Goal: Information Seeking & Learning: Learn about a topic

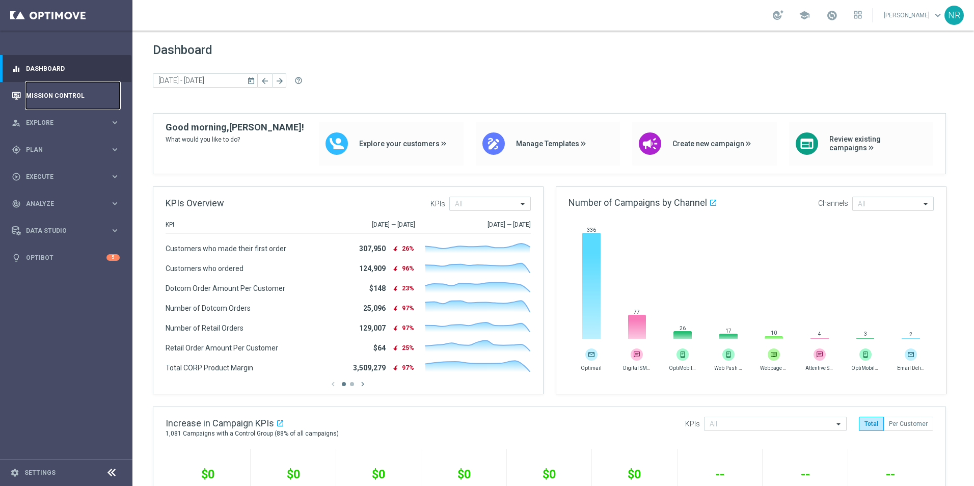
click at [73, 101] on link "Mission Control" at bounding box center [73, 95] width 94 height 27
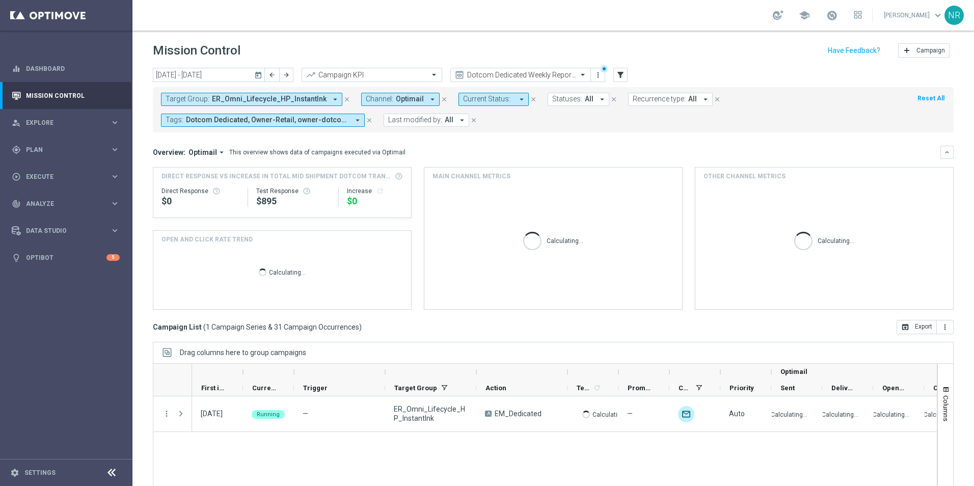
click at [343, 99] on icon "close" at bounding box center [346, 99] width 7 height 7
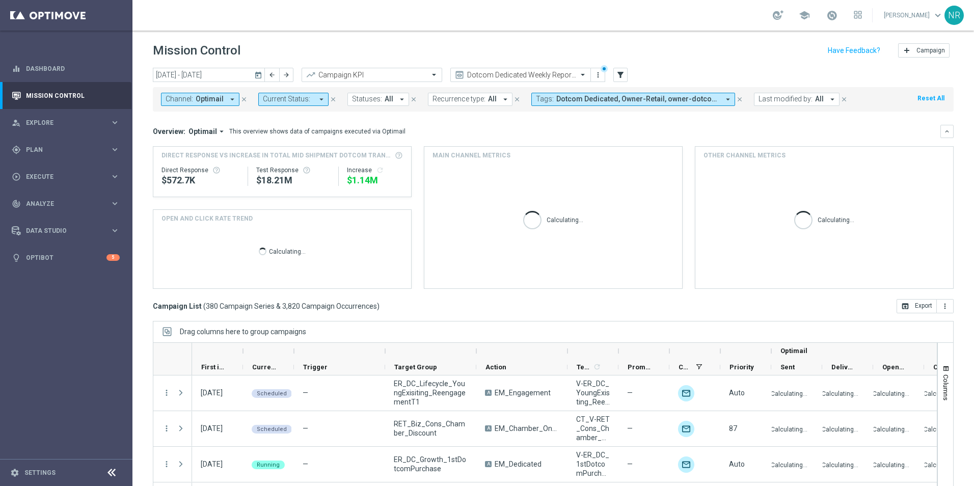
click at [209, 98] on span "Optimail" at bounding box center [210, 99] width 28 height 9
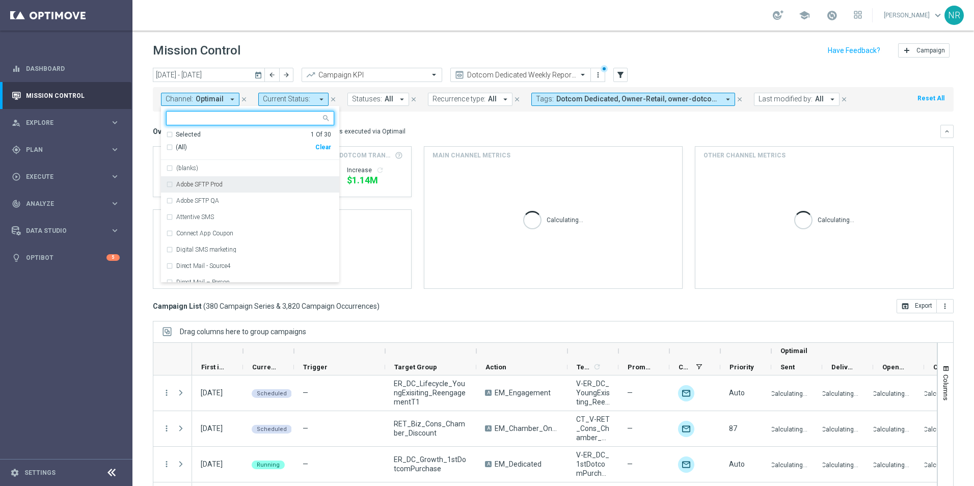
click at [218, 186] on label "Adobe SFTP Prod" at bounding box center [199, 184] width 46 height 6
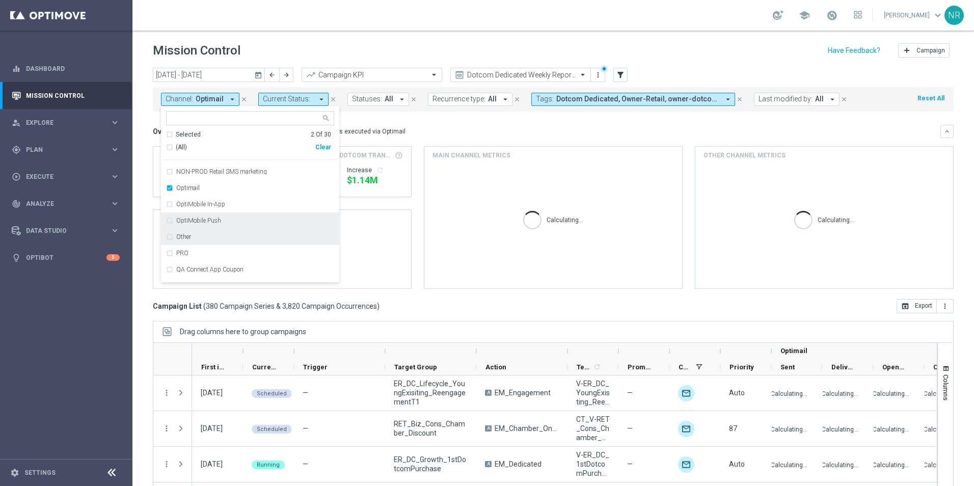
scroll to position [255, 0]
click at [188, 193] on label "Optimail" at bounding box center [187, 191] width 23 height 6
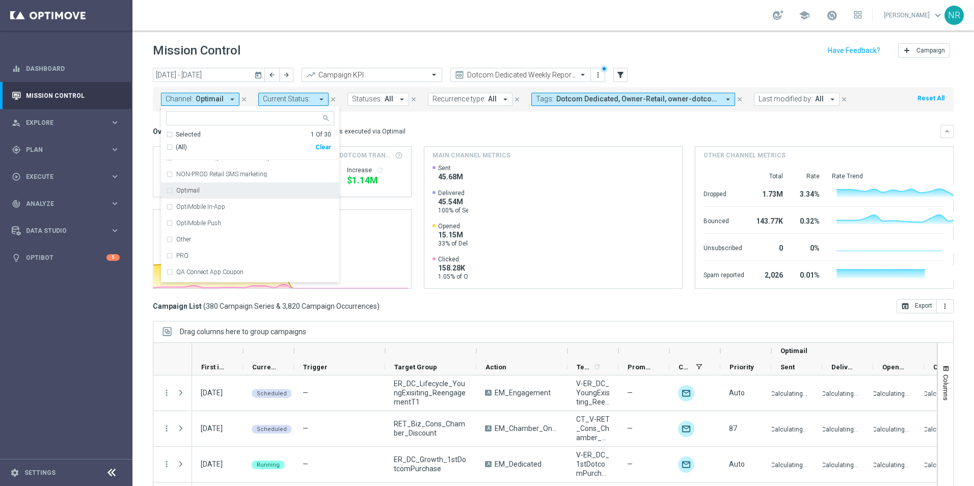
click at [443, 121] on mini-dashboard "Overview: Optimail arrow_drop_down This overview shows data of campaigns execut…" at bounding box center [553, 206] width 801 height 188
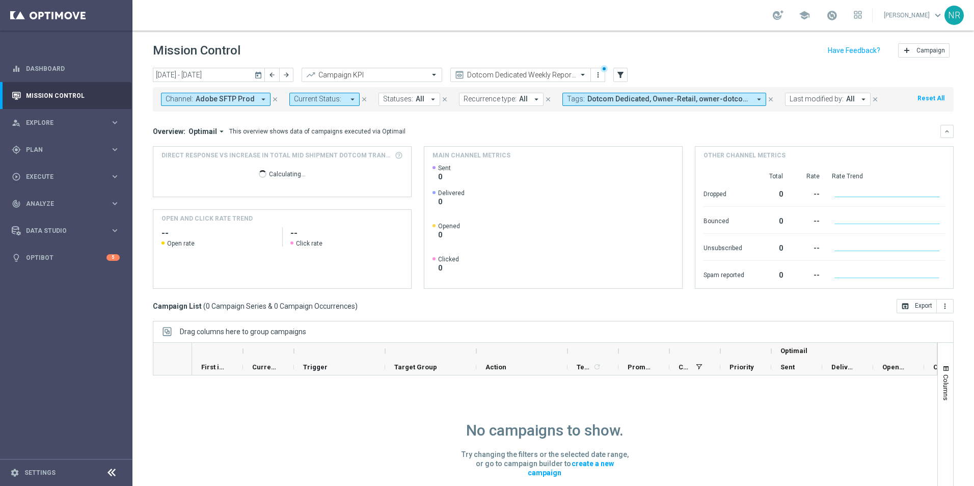
click at [767, 96] on icon "close" at bounding box center [770, 99] width 7 height 7
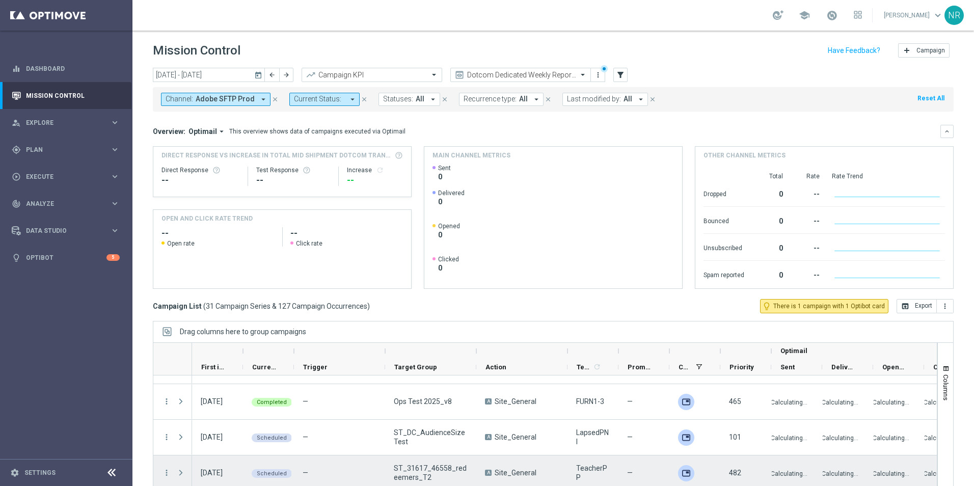
scroll to position [23, 0]
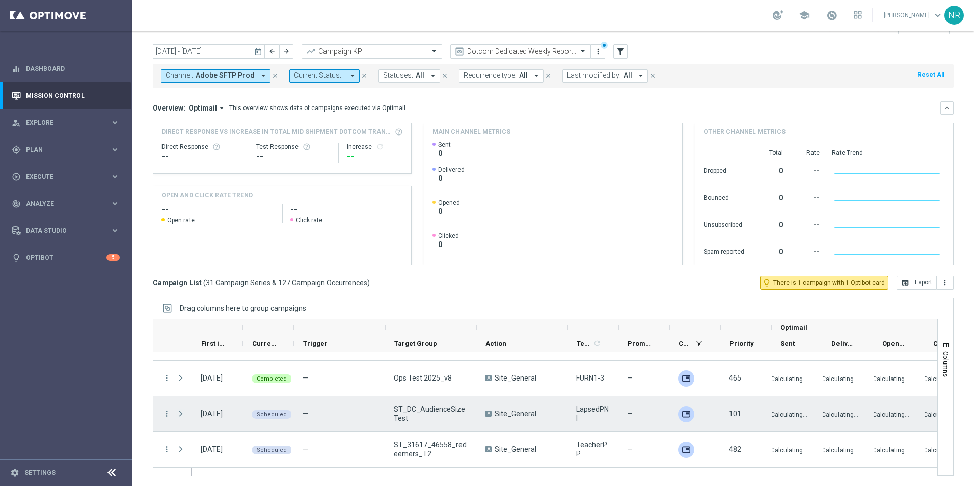
click at [179, 414] on span at bounding box center [180, 414] width 9 height 8
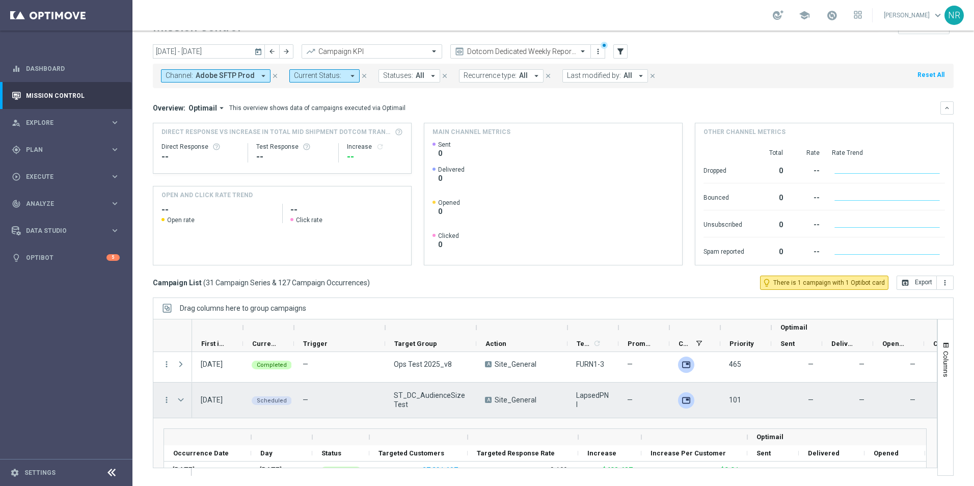
scroll to position [990, 0]
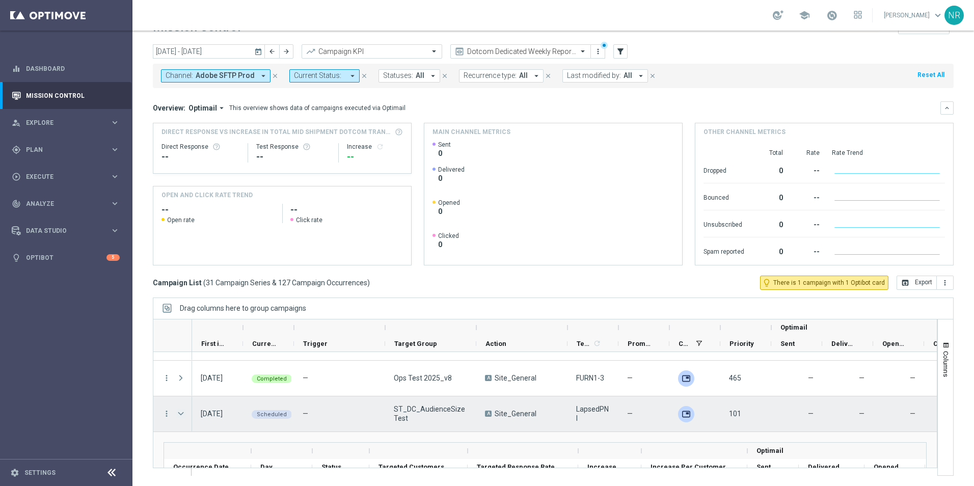
click at [182, 414] on span "Press SPACE to select this row." at bounding box center [180, 414] width 9 height 8
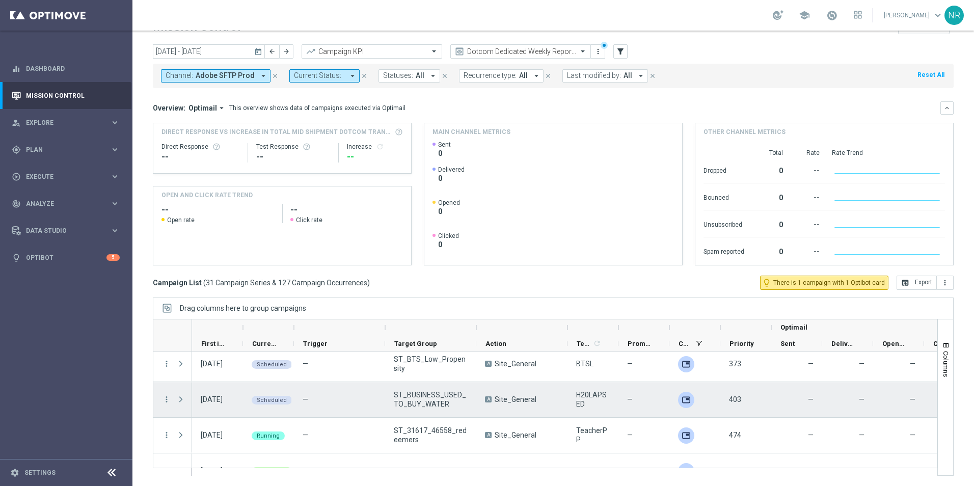
scroll to position [888, 0]
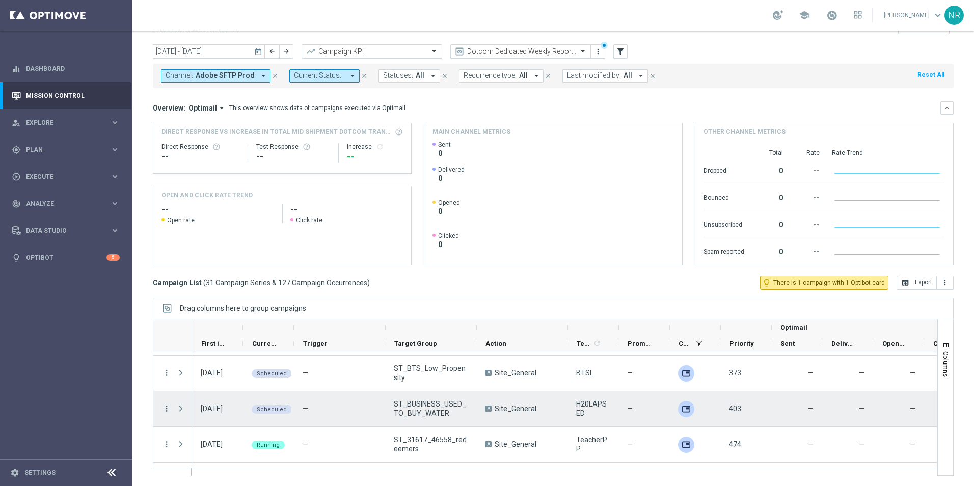
click at [166, 409] on icon "more_vert" at bounding box center [166, 408] width 9 height 9
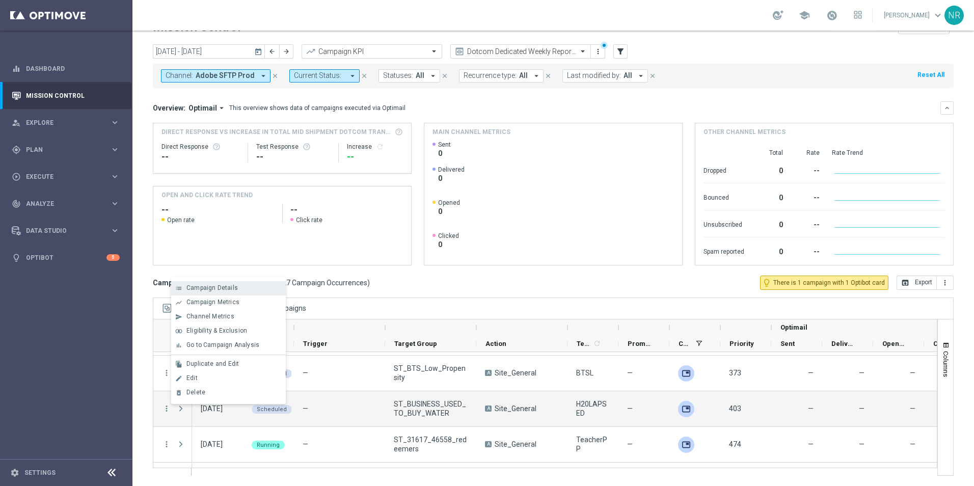
click at [235, 290] on span "Campaign Details" at bounding box center [211, 287] width 51 height 7
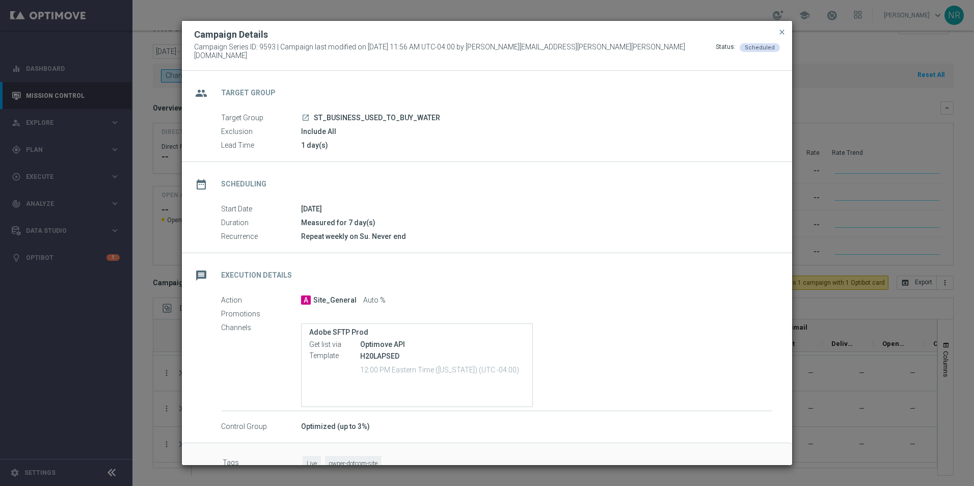
scroll to position [21, 0]
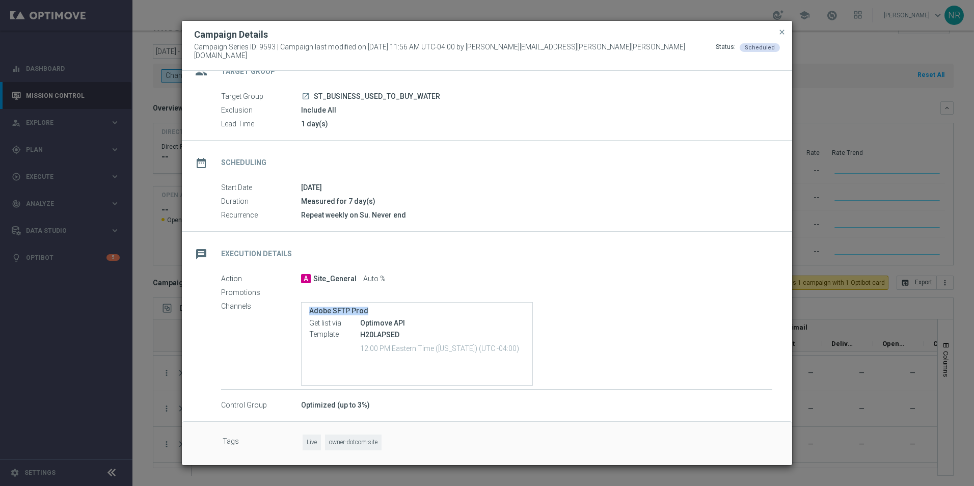
drag, startPoint x: 375, startPoint y: 307, endPoint x: 309, endPoint y: 310, distance: 66.3
click at [309, 310] on div "Adobe SFTP Prod Get list via Optimove API Template H20LAPSED 12:00 PM Eastern T…" at bounding box center [417, 344] width 232 height 84
copy label "Adobe SFTP Prod"
drag, startPoint x: 275, startPoint y: 50, endPoint x: 259, endPoint y: 52, distance: 16.4
click at [259, 52] on span "Campaign Series ID: 9593 | Campaign last modified on [DATE] 11:56 AM UTC-04:00 …" at bounding box center [455, 51] width 522 height 17
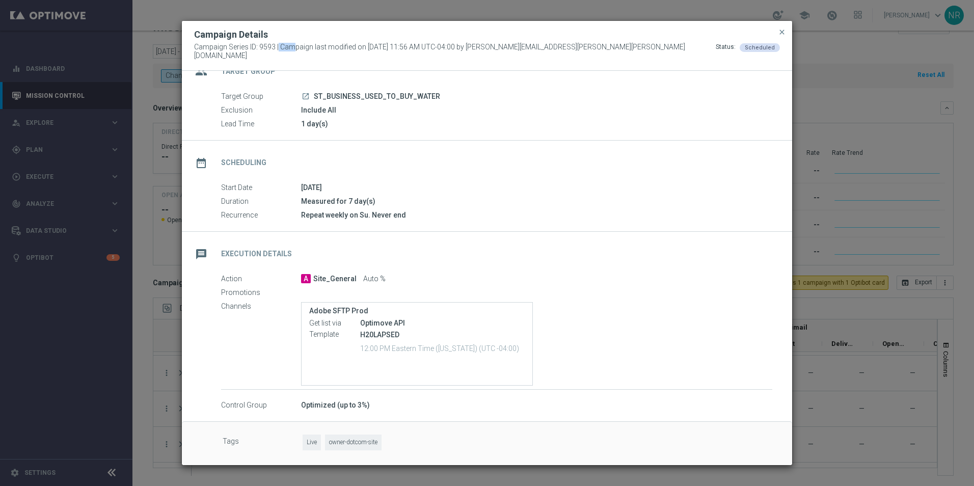
copy span "9593"
click at [850, 49] on modal-container "Campaign Details Campaign Series ID: 9593 | Campaign last modified on [DATE] 11…" at bounding box center [487, 243] width 974 height 486
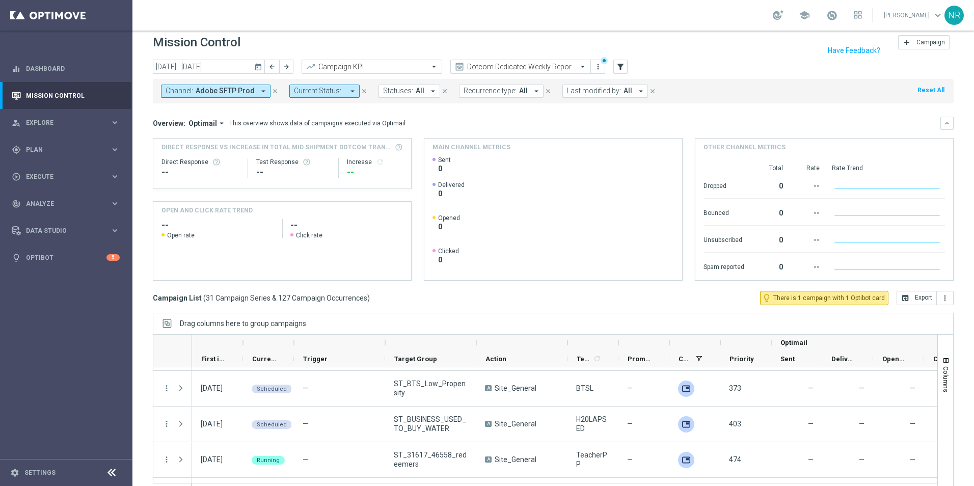
scroll to position [0, 0]
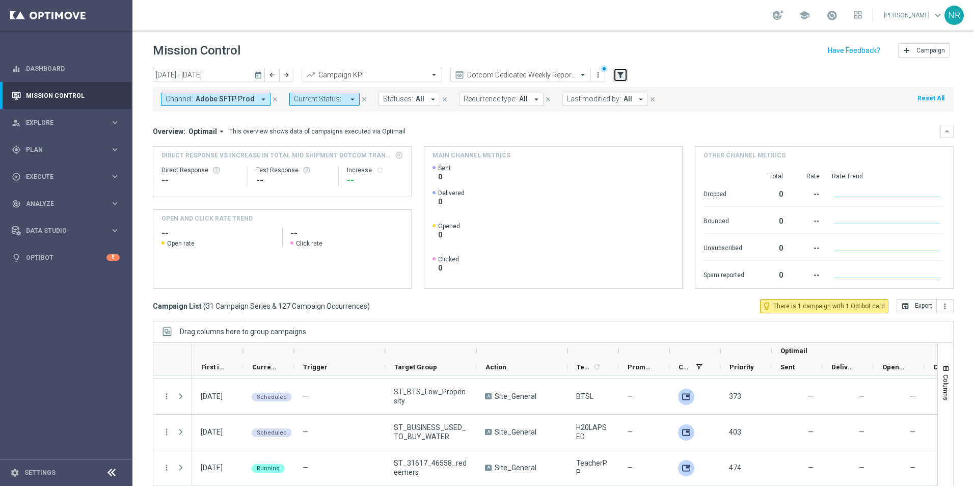
click at [622, 75] on icon "filter_alt" at bounding box center [620, 74] width 9 height 9
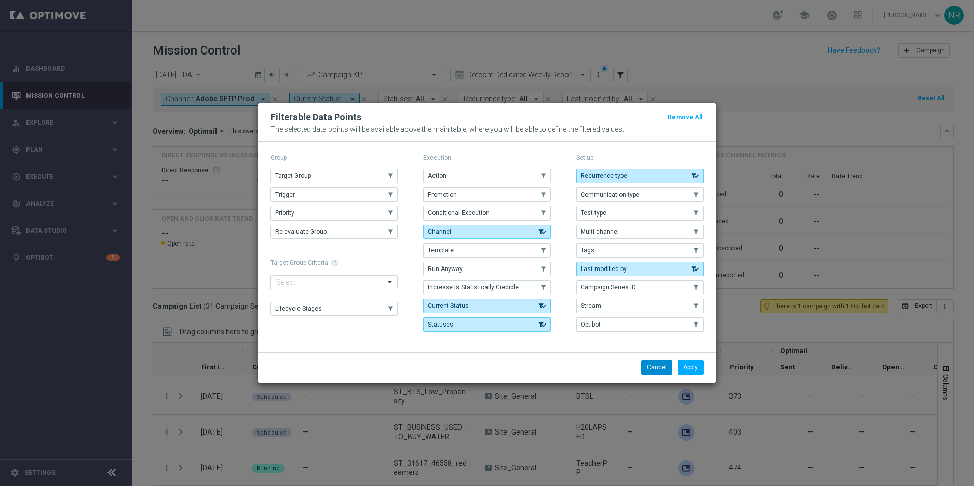
click at [647, 361] on button "Cancel" at bounding box center [656, 367] width 31 height 14
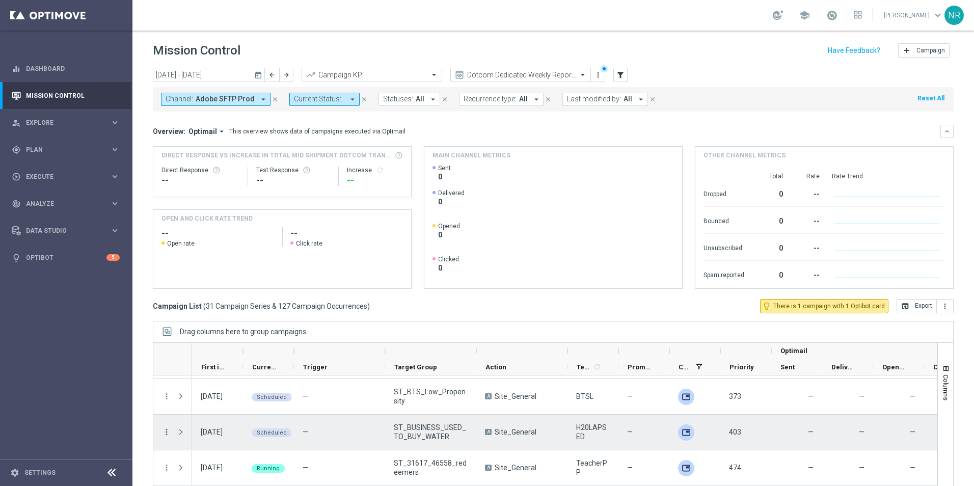
click at [165, 431] on icon "more_vert" at bounding box center [166, 431] width 9 height 9
click at [211, 315] on span "Campaign Details" at bounding box center [211, 311] width 51 height 7
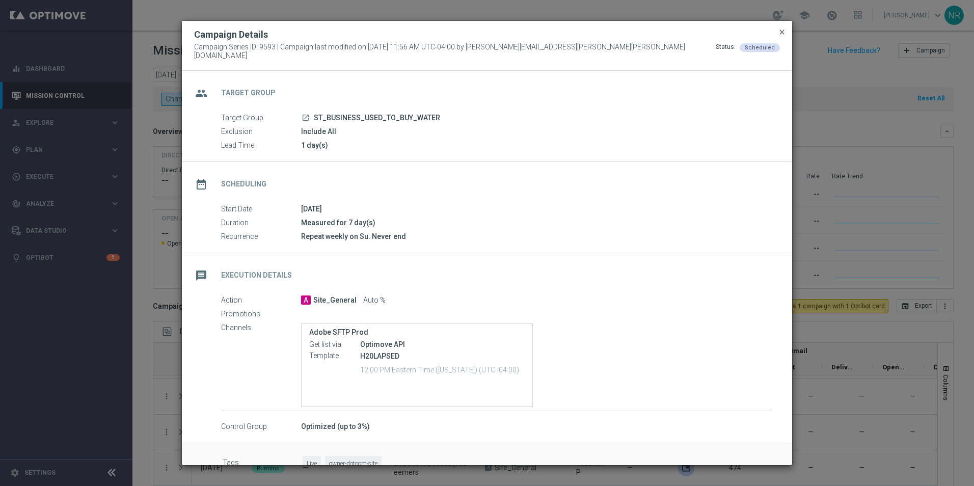
click at [785, 36] on span "close" at bounding box center [782, 32] width 8 height 8
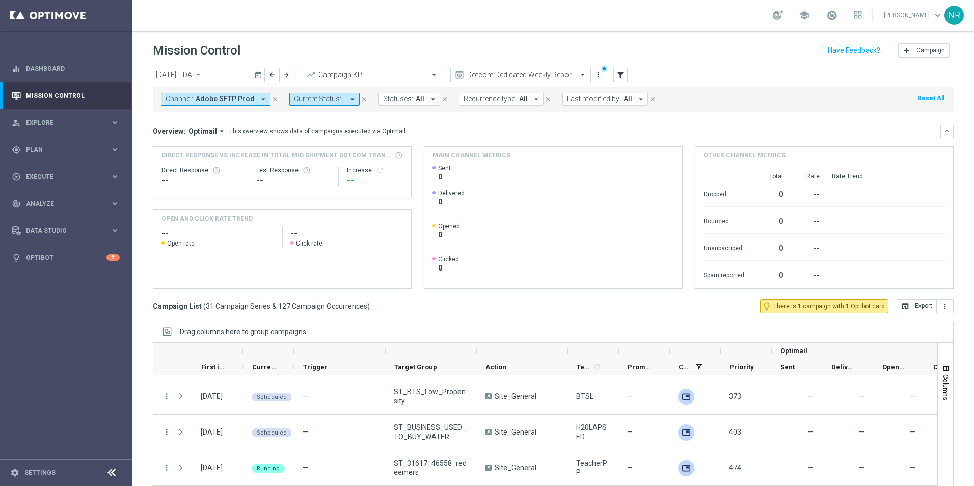
click at [252, 97] on button "Channel: Adobe SFTP Prod arrow_drop_down" at bounding box center [216, 99] width 110 height 13
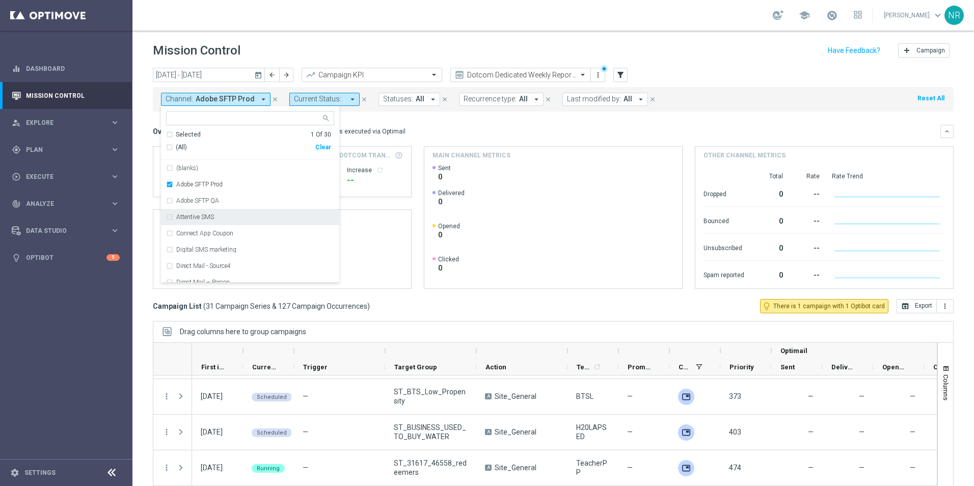
click at [640, 116] on mini-dashboard "Overview: Optimail arrow_drop_down This overview shows data of campaigns execut…" at bounding box center [553, 206] width 801 height 188
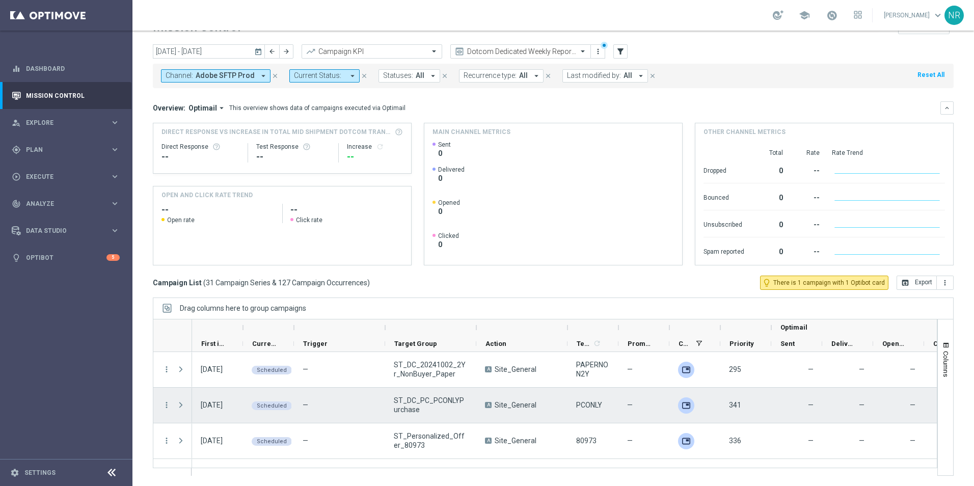
drag, startPoint x: 528, startPoint y: 405, endPoint x: 497, endPoint y: 406, distance: 31.6
click at [497, 406] on div "A Site_General" at bounding box center [521, 405] width 91 height 35
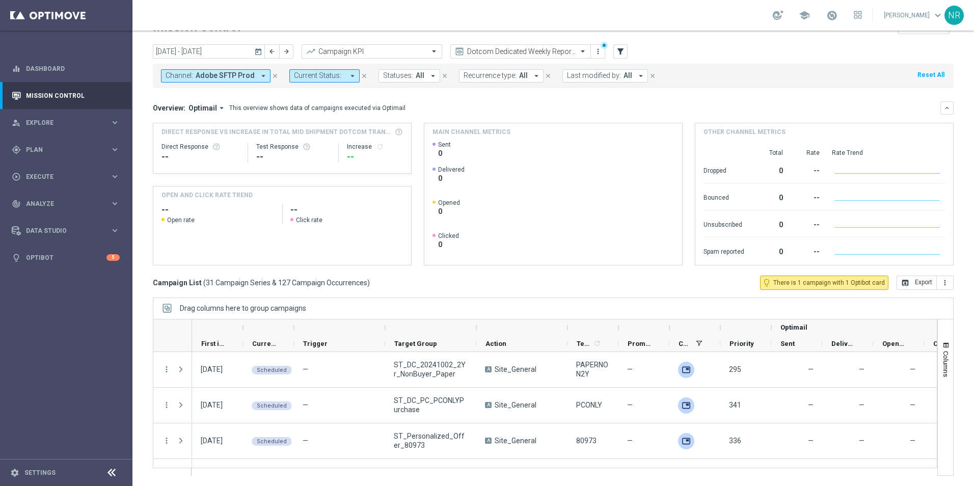
click at [495, 283] on div "Campaign List ( 31 Campaign Series & 127 Campaign Occurrences ) lightbulb_outli…" at bounding box center [553, 283] width 801 height 14
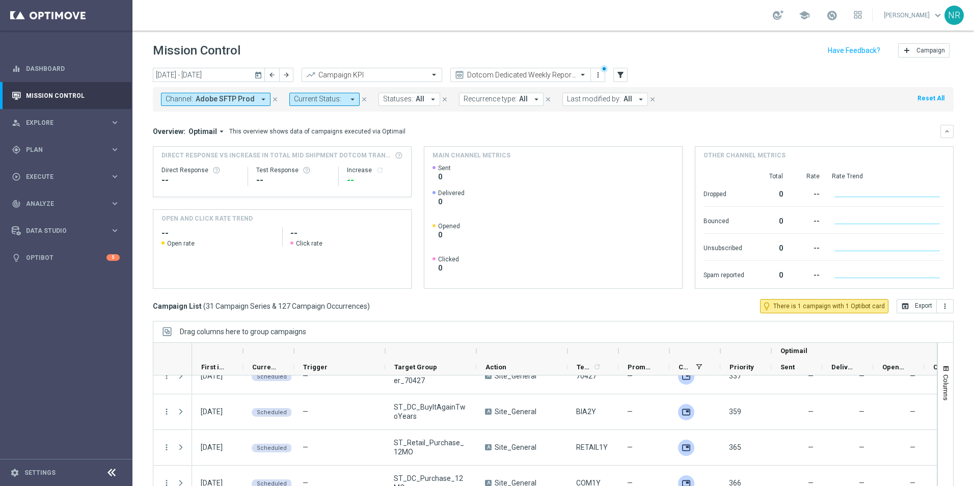
click at [260, 98] on icon "arrow_drop_down" at bounding box center [263, 99] width 9 height 9
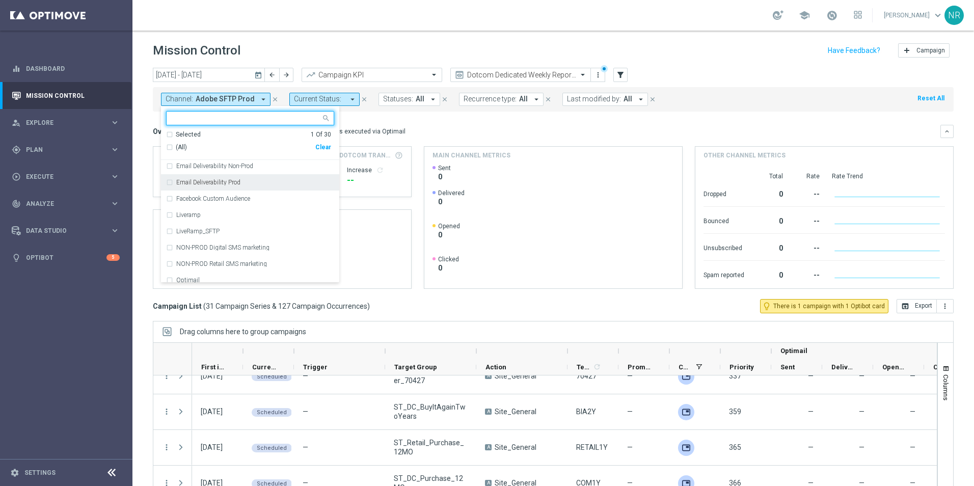
scroll to position [204, 0]
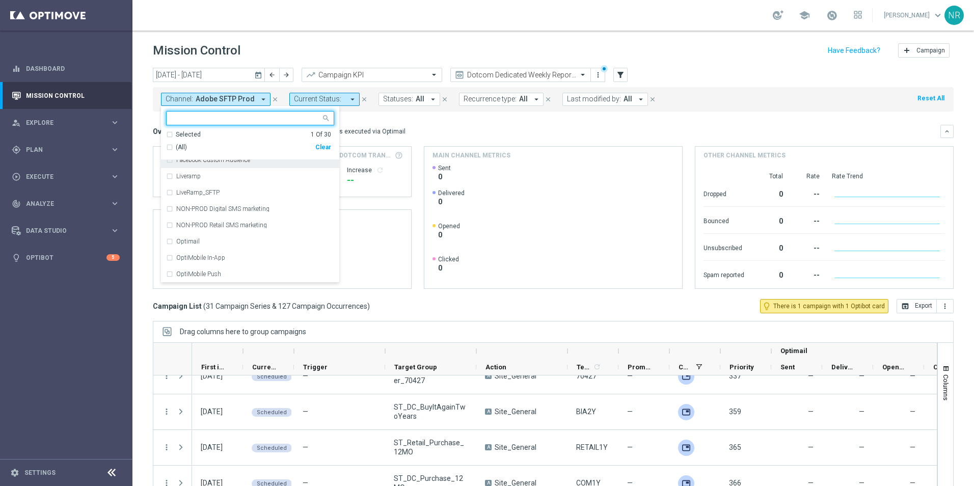
drag, startPoint x: 236, startPoint y: 277, endPoint x: 515, endPoint y: 127, distance: 316.6
click at [515, 127] on div "[DATE] [DATE] - [DATE] arrow_back arrow_forward Campaign KPI trending_up Dotcom…" at bounding box center [553, 272] width 842 height 409
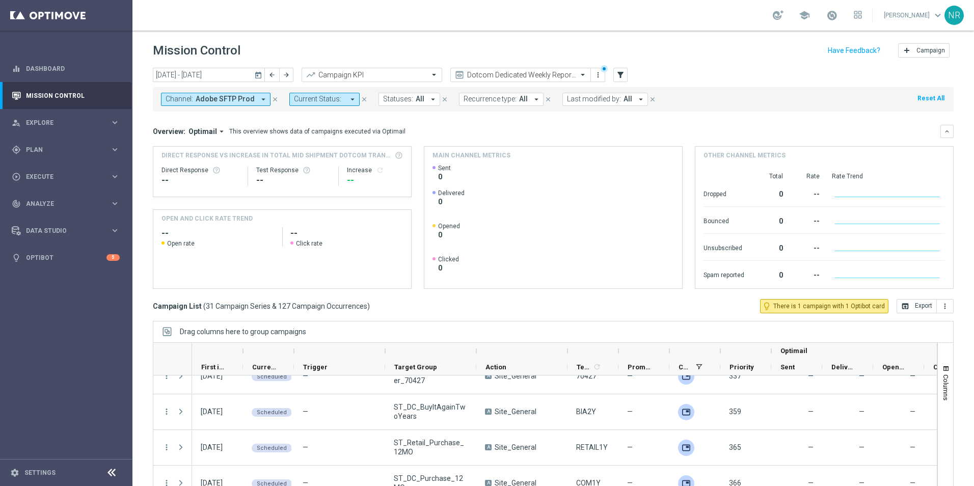
click at [515, 127] on div "Overview: Optimail arrow_drop_down This overview shows data of campaigns execut…" at bounding box center [547, 131] width 788 height 9
click at [242, 97] on span "Adobe SFTP Prod" at bounding box center [225, 99] width 59 height 9
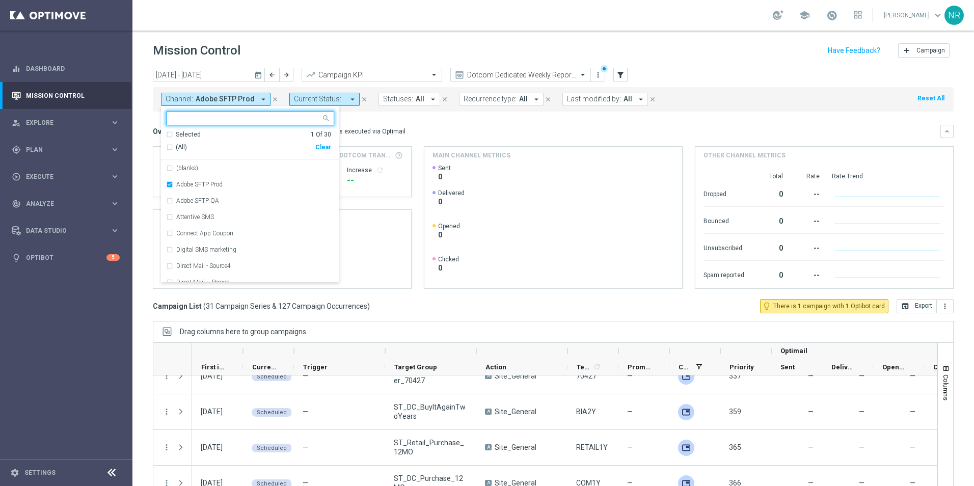
click at [183, 135] on div "Selected" at bounding box center [188, 134] width 25 height 9
click at [183, 132] on div "Selected" at bounding box center [188, 134] width 25 height 9
click at [179, 144] on span "(All)" at bounding box center [181, 147] width 11 height 9
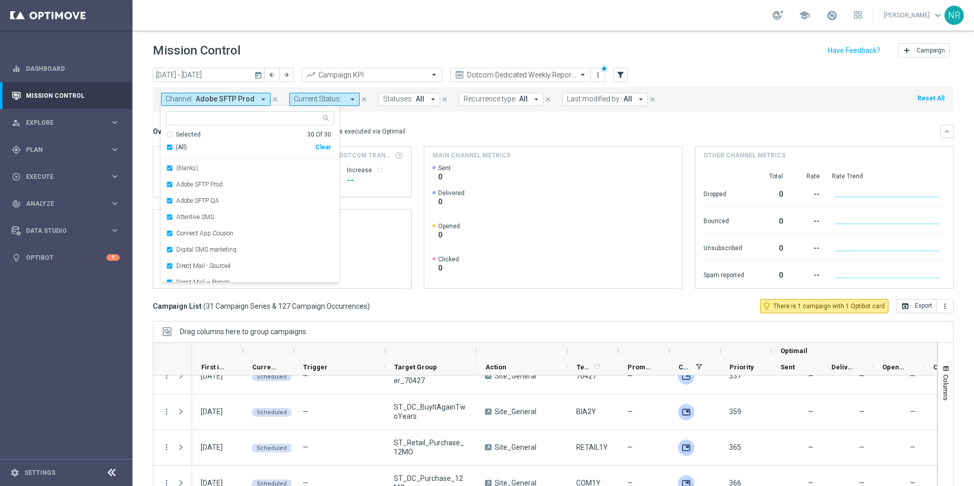
click at [471, 127] on div "Overview: Optimail arrow_drop_down This overview shows data of campaigns execut…" at bounding box center [547, 131] width 788 height 9
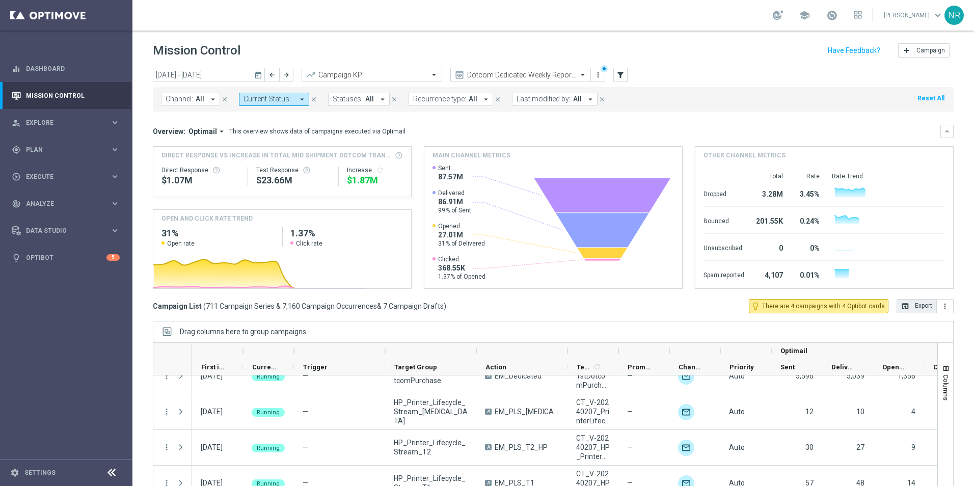
click at [908, 305] on button "open_in_browser Export" at bounding box center [917, 306] width 40 height 14
click at [516, 134] on div "Overview: Optimail arrow_drop_down This overview shows data of campaigns execut…" at bounding box center [547, 131] width 788 height 9
click at [196, 94] on button "Channel: All arrow_drop_down" at bounding box center [190, 99] width 59 height 13
